Goal: Task Accomplishment & Management: Manage account settings

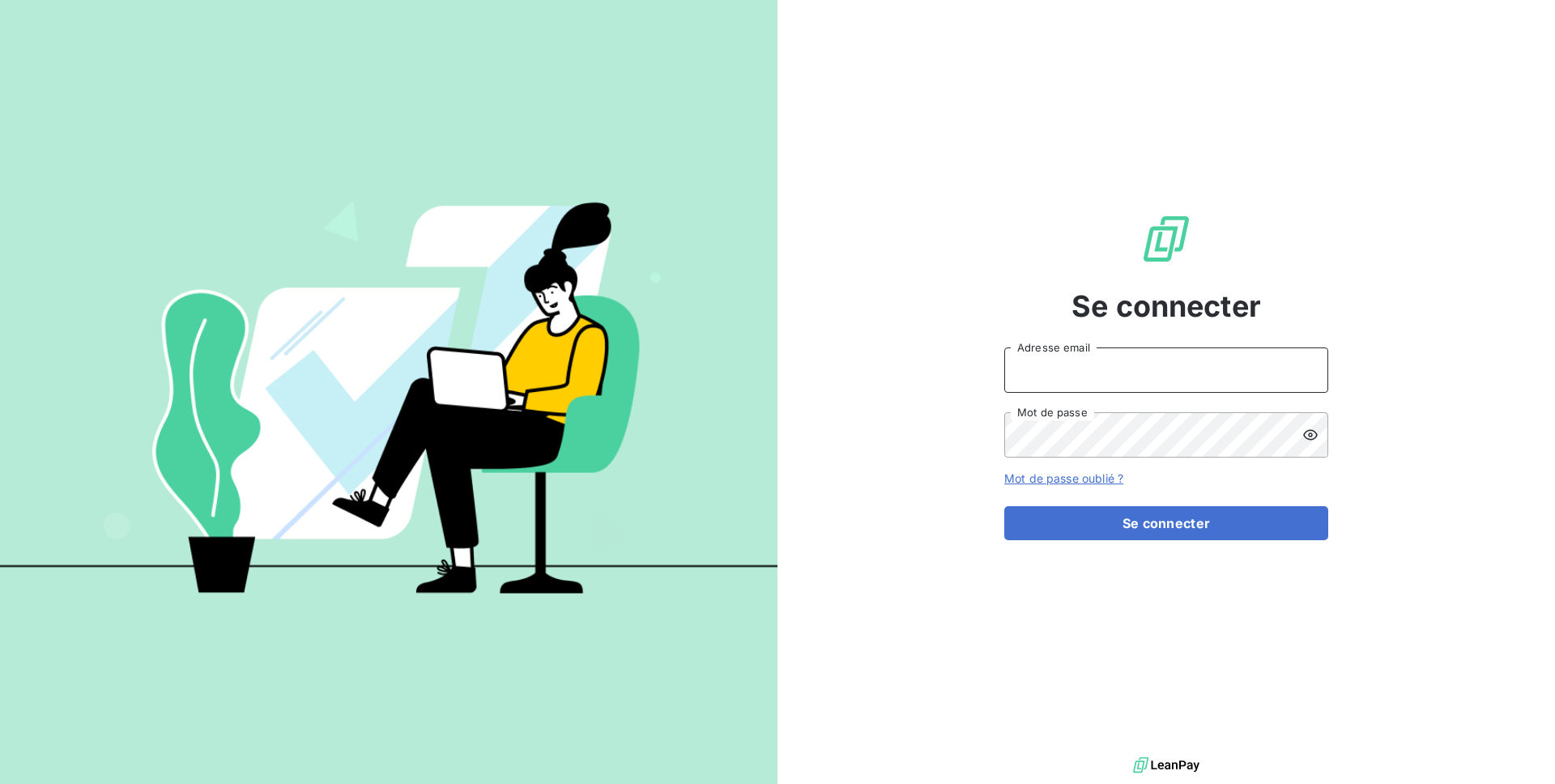
click at [1078, 369] on input "Adresse email" at bounding box center [1166, 369] width 324 height 45
click at [1148, 373] on input "admin@sunelis" at bounding box center [1166, 369] width 324 height 45
type input "admin@sunelisservice"
click at [1004, 506] on button "Se connecter" at bounding box center [1166, 522] width 324 height 34
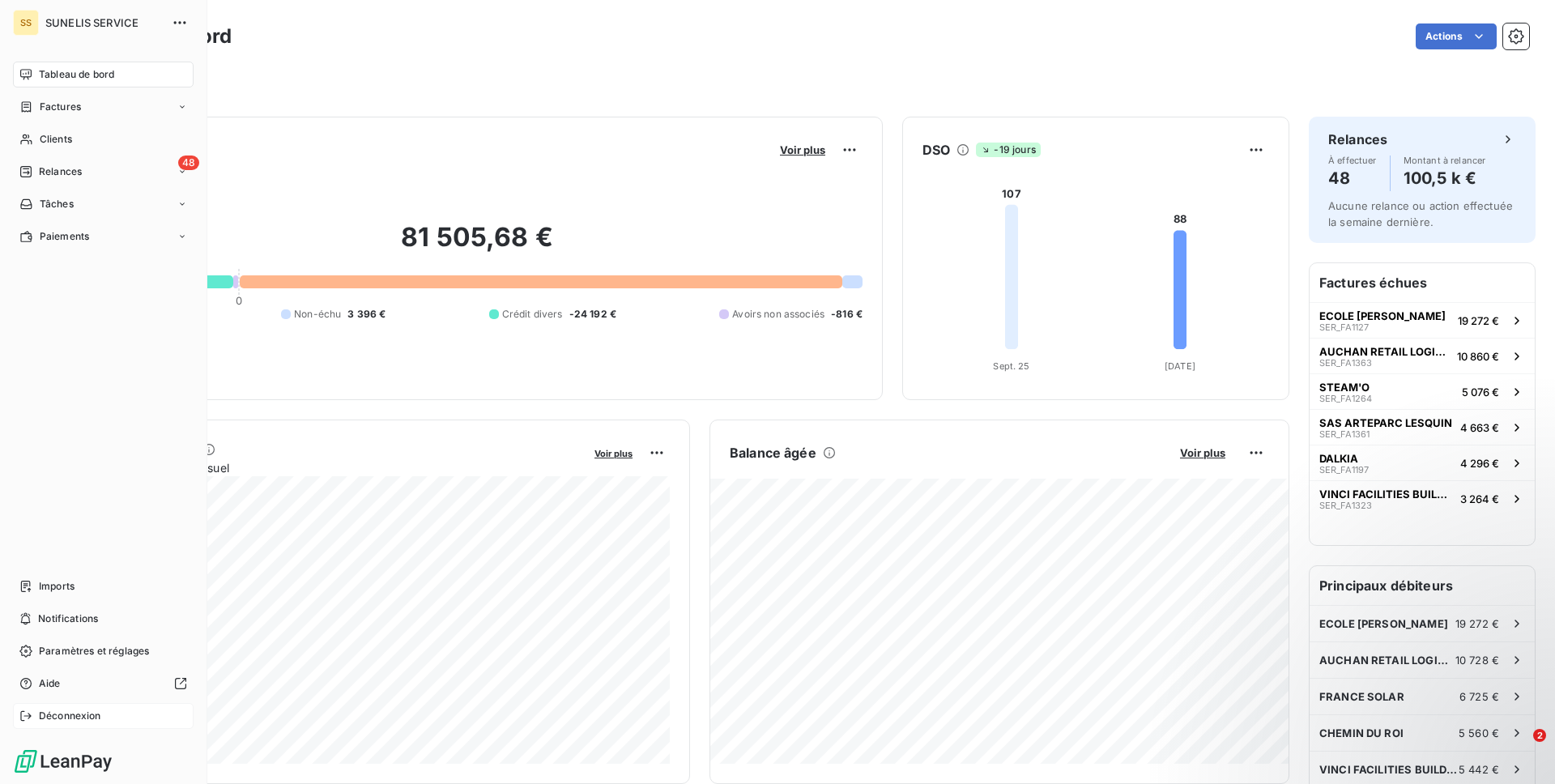
click at [49, 717] on span "Déconnexion" at bounding box center [70, 716] width 63 height 15
